Goal: Task Accomplishment & Management: Use online tool/utility

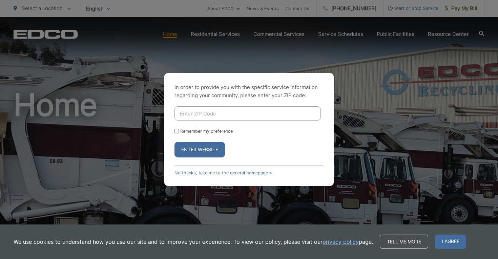
click at [183, 113] on input "Enter ZIP Code" at bounding box center [247, 113] width 146 height 14
type input "91901"
click at [176, 131] on input "Remember my preference" at bounding box center [176, 131] width 4 height 4
checkbox input "true"
click at [192, 148] on button "Enter Website" at bounding box center [199, 150] width 50 height 16
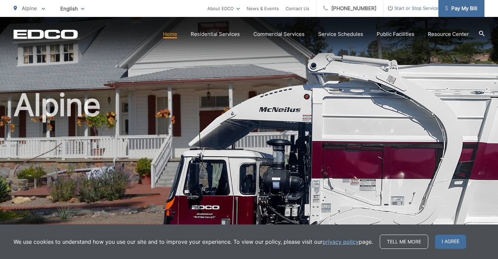
click at [463, 7] on span "Pay My Bill" at bounding box center [461, 8] width 32 height 8
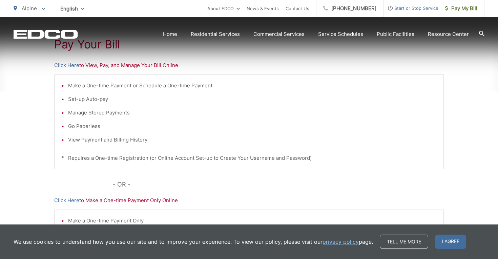
scroll to position [143, 0]
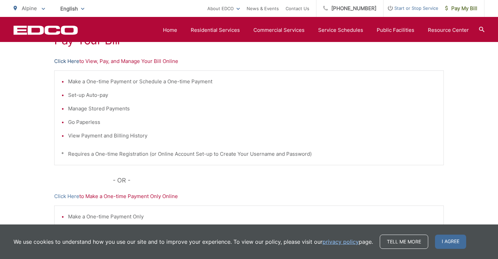
click at [72, 60] on link "Click Here" at bounding box center [66, 61] width 25 height 8
